Goal: Find specific fact: Find contact information

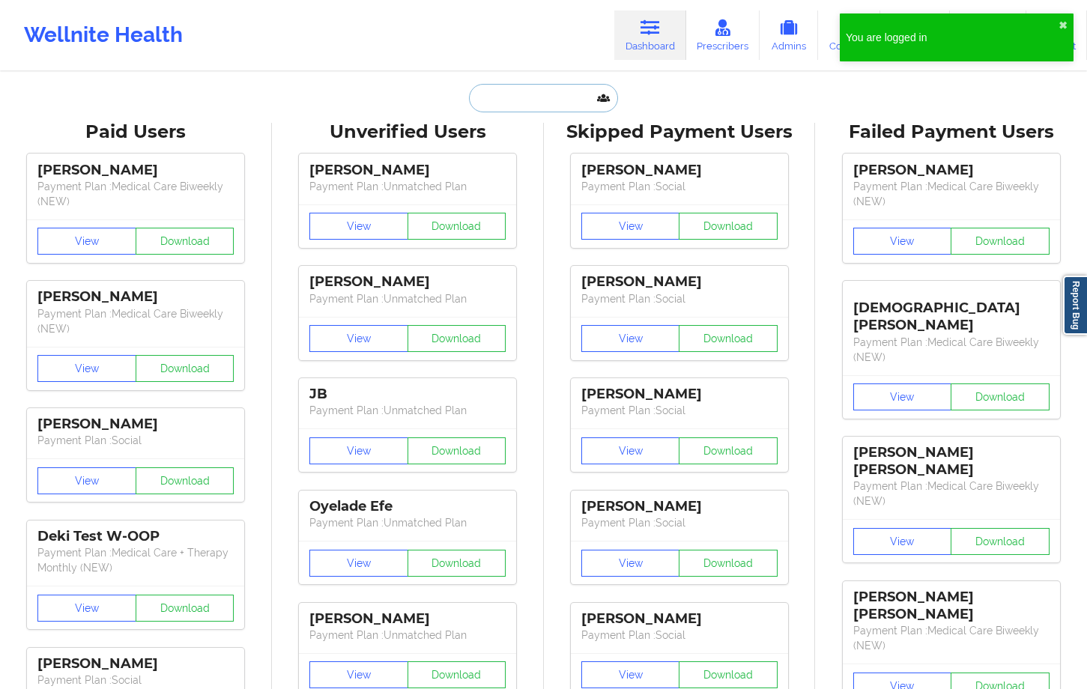
click at [498, 95] on input "text" at bounding box center [543, 98] width 148 height 28
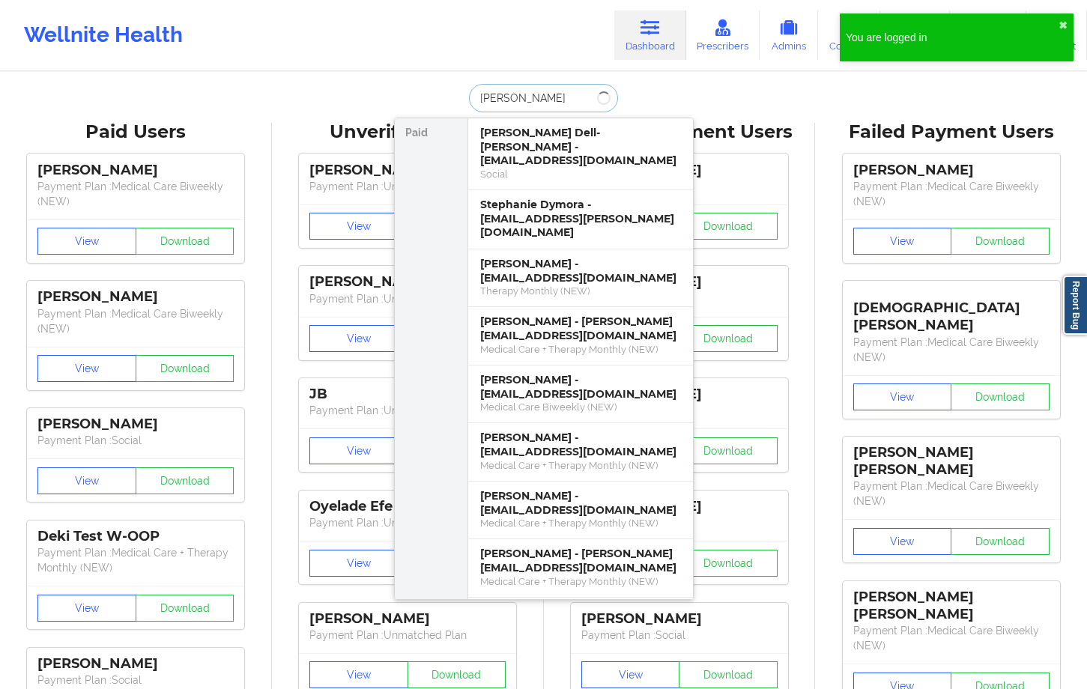
type input "[PERSON_NAME]"
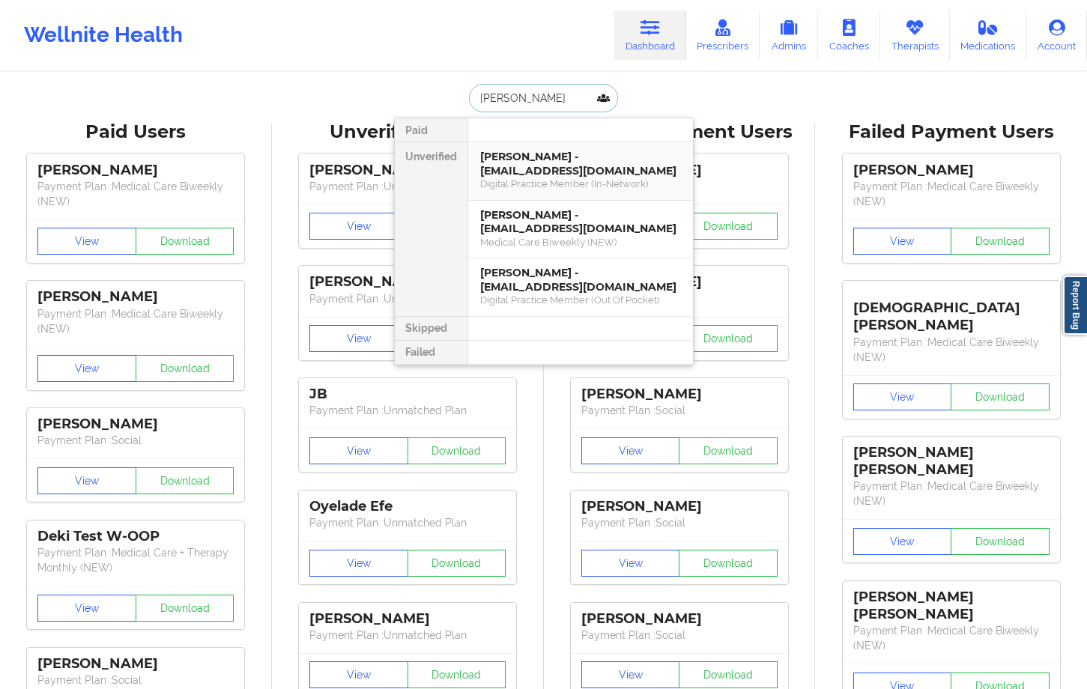
click at [480, 171] on div "[PERSON_NAME] - [EMAIL_ADDRESS][DOMAIN_NAME] Digital Practice Member (In-Networ…" at bounding box center [580, 171] width 225 height 58
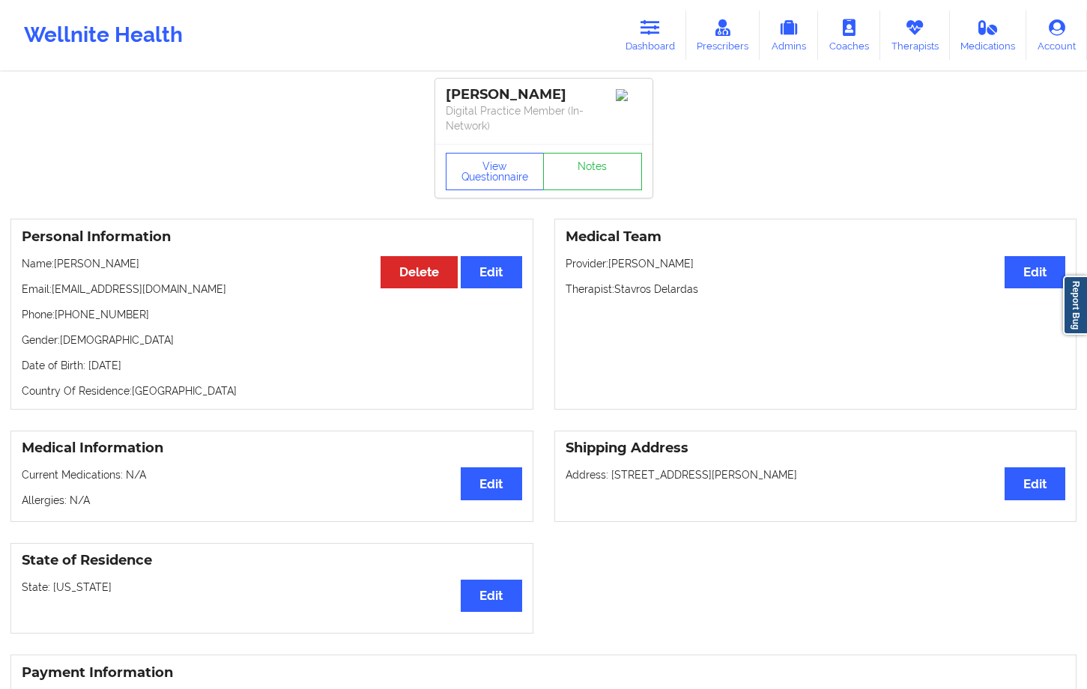
click at [54, 276] on div "Personal Information Edit Delete Name: [PERSON_NAME] Email: [EMAIL_ADDRESS][DOM…" at bounding box center [271, 314] width 523 height 191
drag, startPoint x: 52, startPoint y: 286, endPoint x: 217, endPoint y: 292, distance: 165.7
click at [217, 293] on p "Email: [EMAIL_ADDRESS][DOMAIN_NAME]" at bounding box center [272, 289] width 501 height 15
drag, startPoint x: 226, startPoint y: 290, endPoint x: 54, endPoint y: 289, distance: 172.4
click at [54, 289] on p "Email: [EMAIL_ADDRESS][DOMAIN_NAME]" at bounding box center [272, 289] width 501 height 15
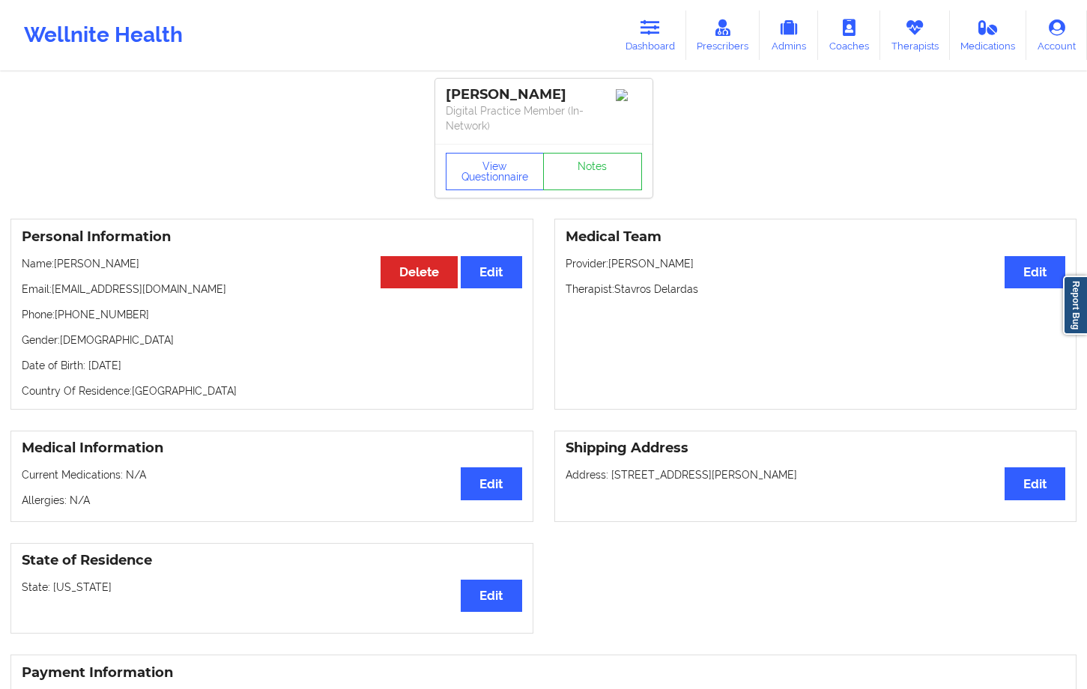
copy p "[EMAIL_ADDRESS][DOMAIN_NAME]"
drag, startPoint x: 618, startPoint y: 288, endPoint x: 695, endPoint y: 290, distance: 78.0
click at [695, 290] on p "Therapist: [PERSON_NAME]" at bounding box center [816, 289] width 501 height 15
copy p "Stavros Delardas"
